Goal: Unclear: Unclear

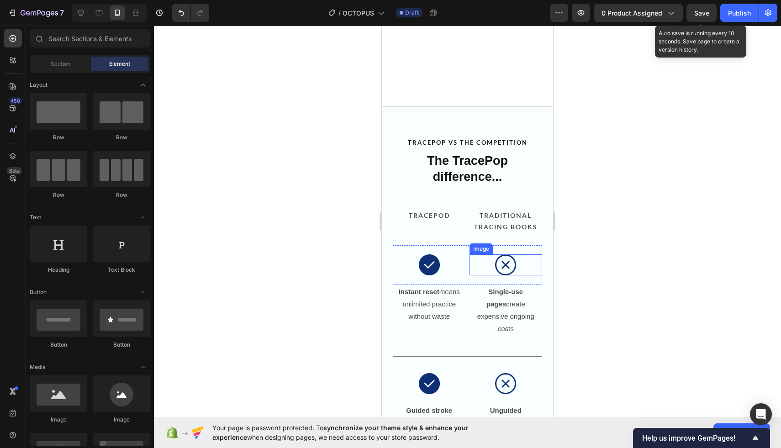
scroll to position [952, 0]
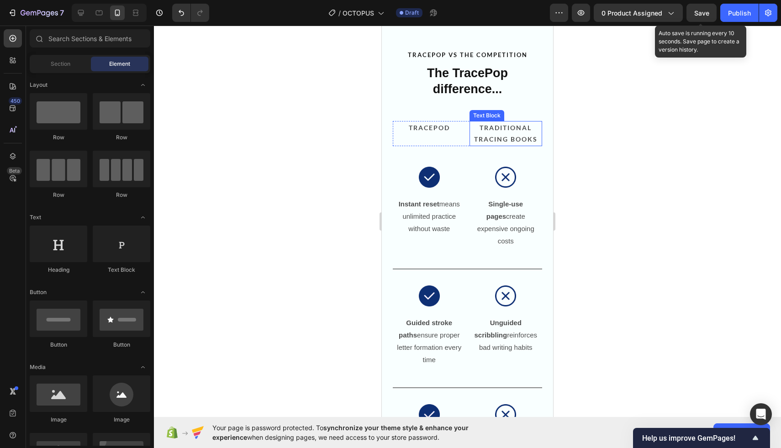
click at [504, 134] on p "TRADITIONAL TRACING BOOKS" at bounding box center [505, 133] width 71 height 23
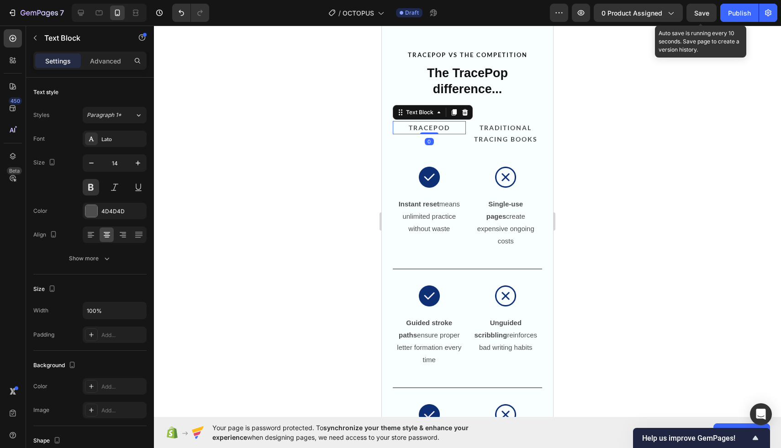
click at [435, 130] on p "TRACEPOD" at bounding box center [429, 127] width 71 height 11
click at [495, 132] on p "TRADITIONAL TRACING BOOKS" at bounding box center [505, 133] width 71 height 23
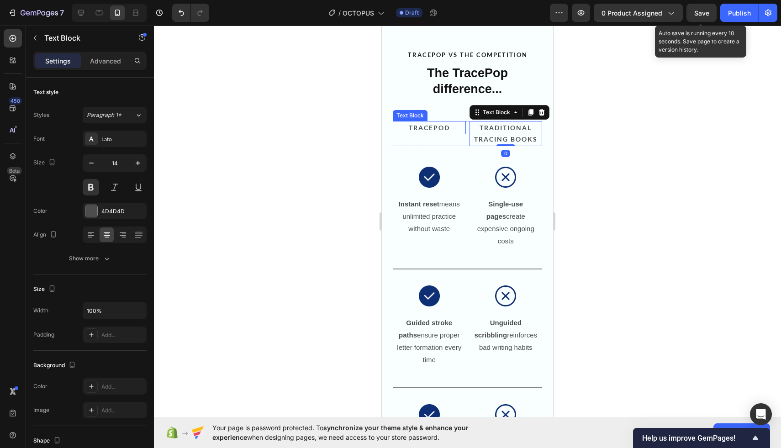
click at [427, 129] on p "TRACEPOD" at bounding box center [429, 127] width 71 height 11
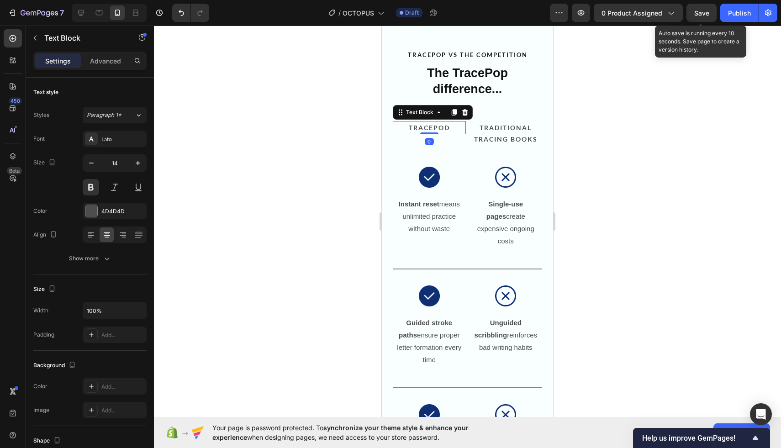
click at [500, 130] on strong "TRADITIONAL TRACING BOOKS" at bounding box center [505, 133] width 63 height 19
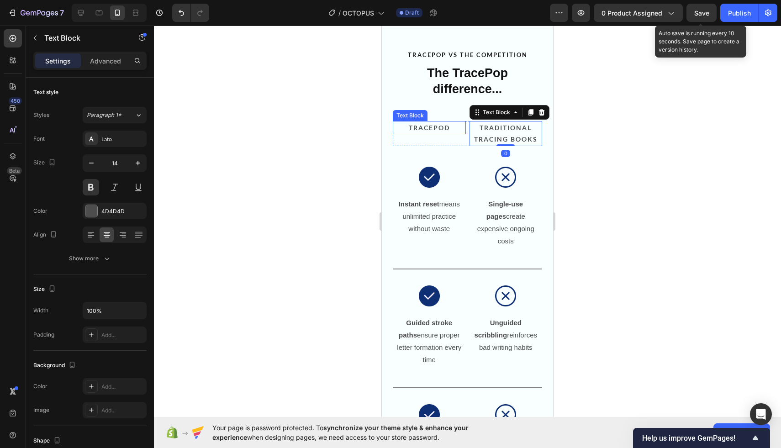
click at [435, 124] on p "TRACEPOD" at bounding box center [429, 127] width 71 height 11
click at [500, 130] on strong "TRADITIONAL TRACING BOOKS" at bounding box center [505, 133] width 63 height 19
click at [450, 127] on p "TRACEPOD" at bounding box center [429, 127] width 71 height 11
click at [514, 130] on strong "TRADITIONAL TRACING BOOKS" at bounding box center [505, 133] width 63 height 19
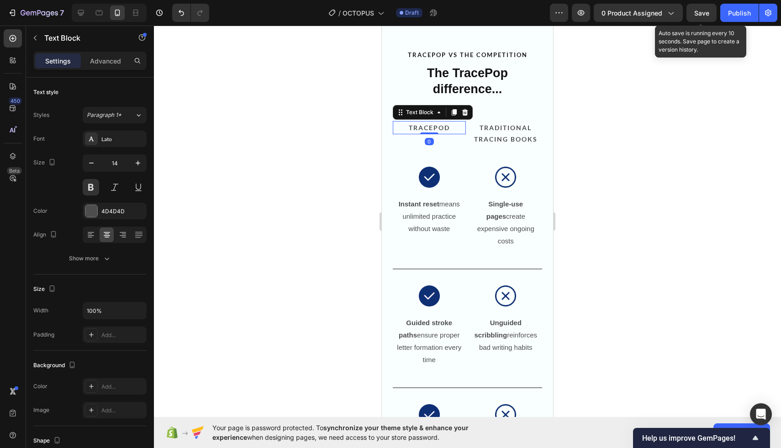
click at [444, 129] on p "TRACEPOD" at bounding box center [429, 127] width 71 height 11
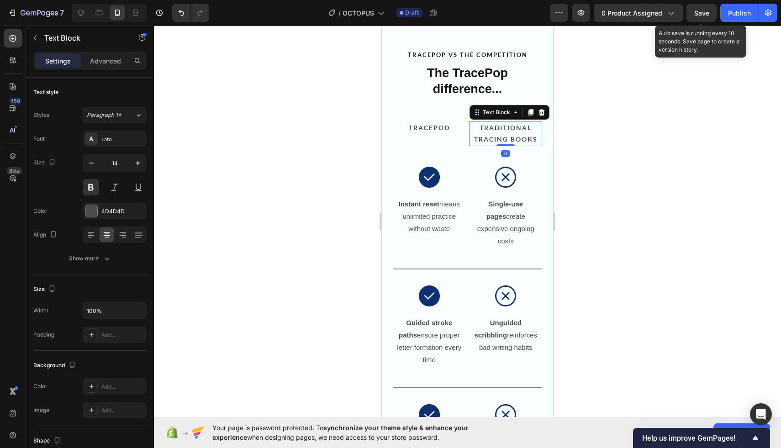
click at [498, 140] on strong "TRADITIONAL TRACING BOOKS" at bounding box center [505, 133] width 63 height 19
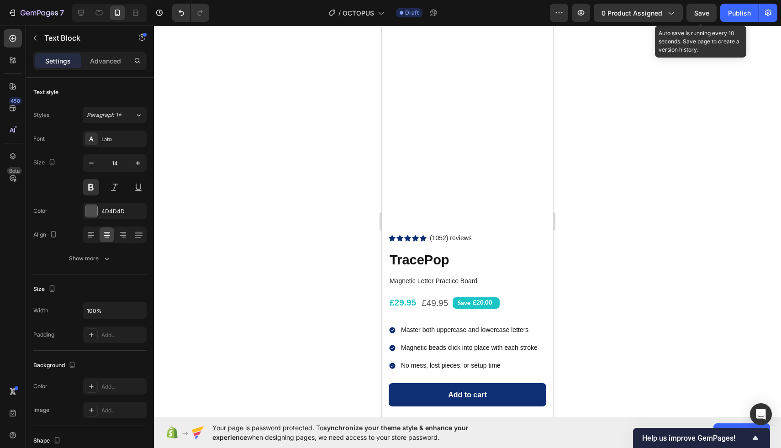
scroll to position [0, 0]
